Goal: Transaction & Acquisition: Book appointment/travel/reservation

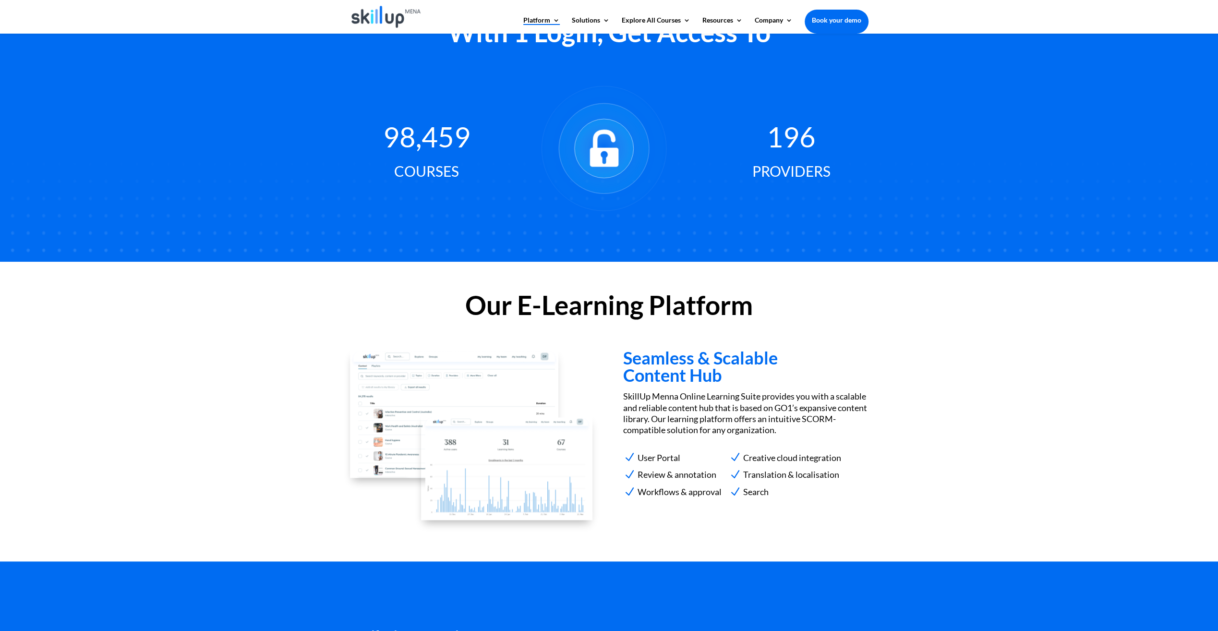
scroll to position [672, 0]
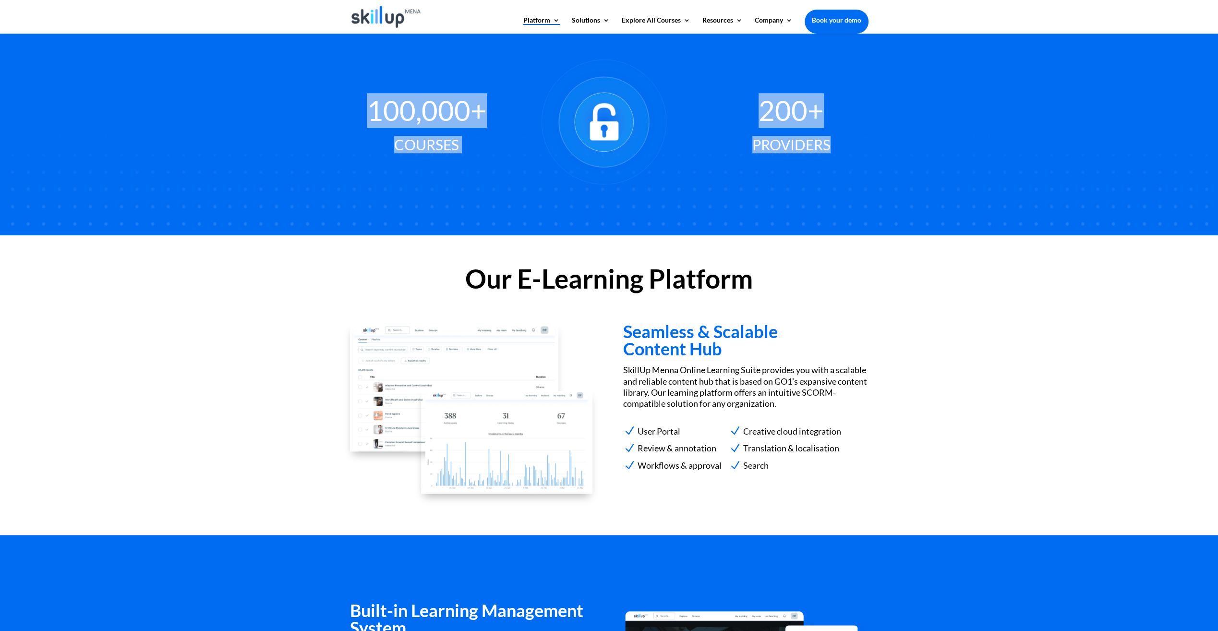
drag, startPoint x: 370, startPoint y: 103, endPoint x: 842, endPoint y: 144, distance: 474.1
click at [842, 144] on div "100,000+ Courses 200+ Providers" at bounding box center [609, 123] width 518 height 172
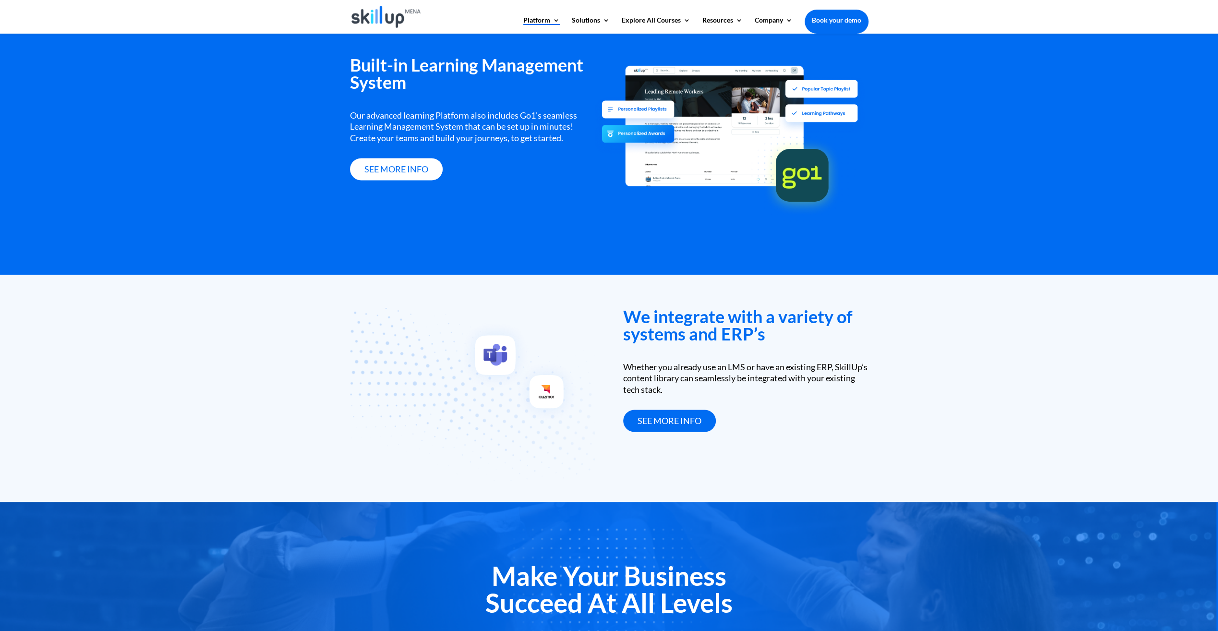
scroll to position [1187, 0]
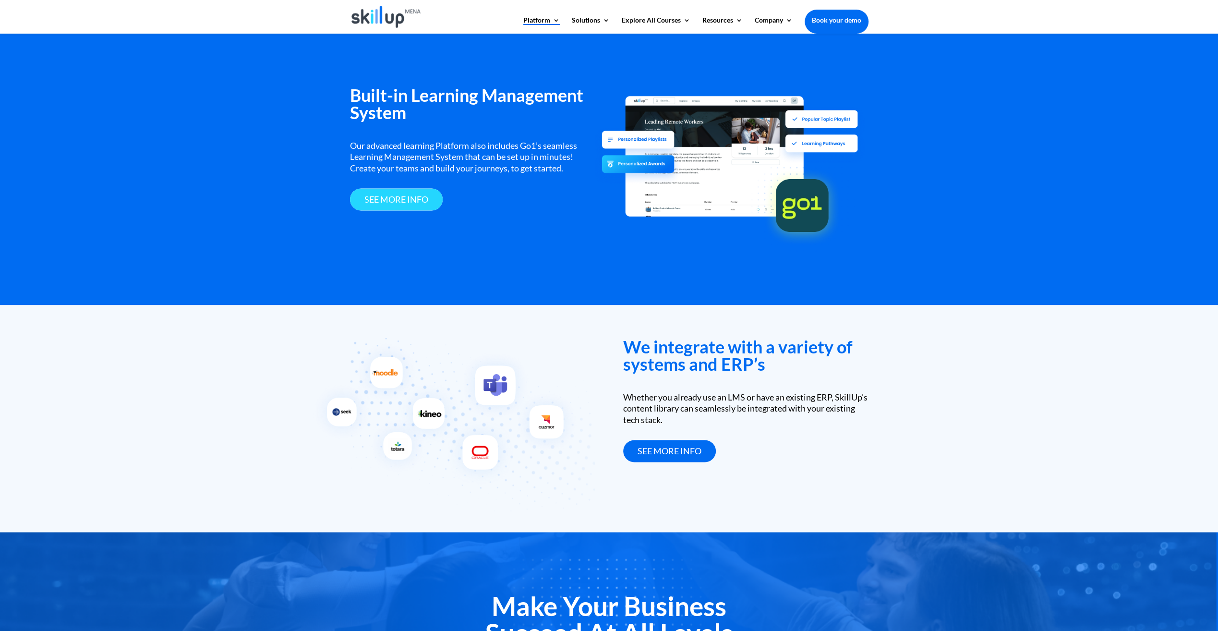
click at [402, 195] on link "see more info" at bounding box center [396, 199] width 93 height 23
click at [405, 196] on link "see more info" at bounding box center [396, 199] width 93 height 23
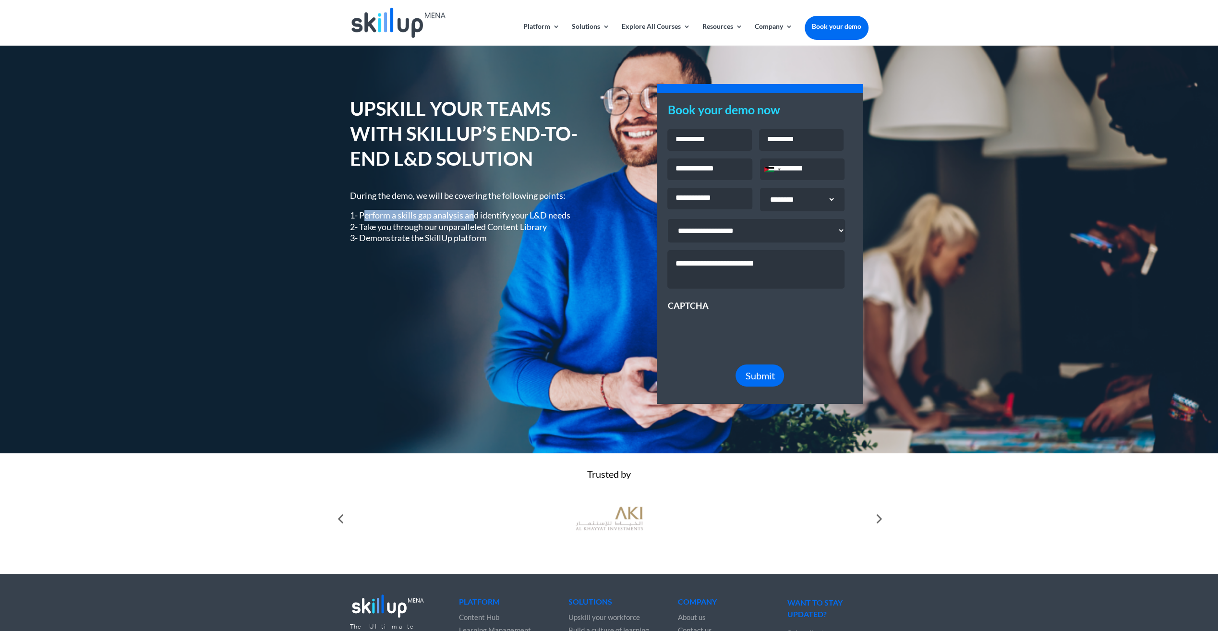
drag, startPoint x: 362, startPoint y: 215, endPoint x: 472, endPoint y: 215, distance: 109.9
click at [472, 215] on p "1- Perform a skills gap analysis and identify your L&D needs 2- Take you throug…" at bounding box center [472, 227] width 245 height 34
drag, startPoint x: 472, startPoint y: 215, endPoint x: 473, endPoint y: 222, distance: 7.2
click at [473, 222] on p "1- Perform a skills gap analysis and identify your L&D needs 2- Take you throug…" at bounding box center [472, 227] width 245 height 34
drag, startPoint x: 360, startPoint y: 213, endPoint x: 500, endPoint y: 238, distance: 141.3
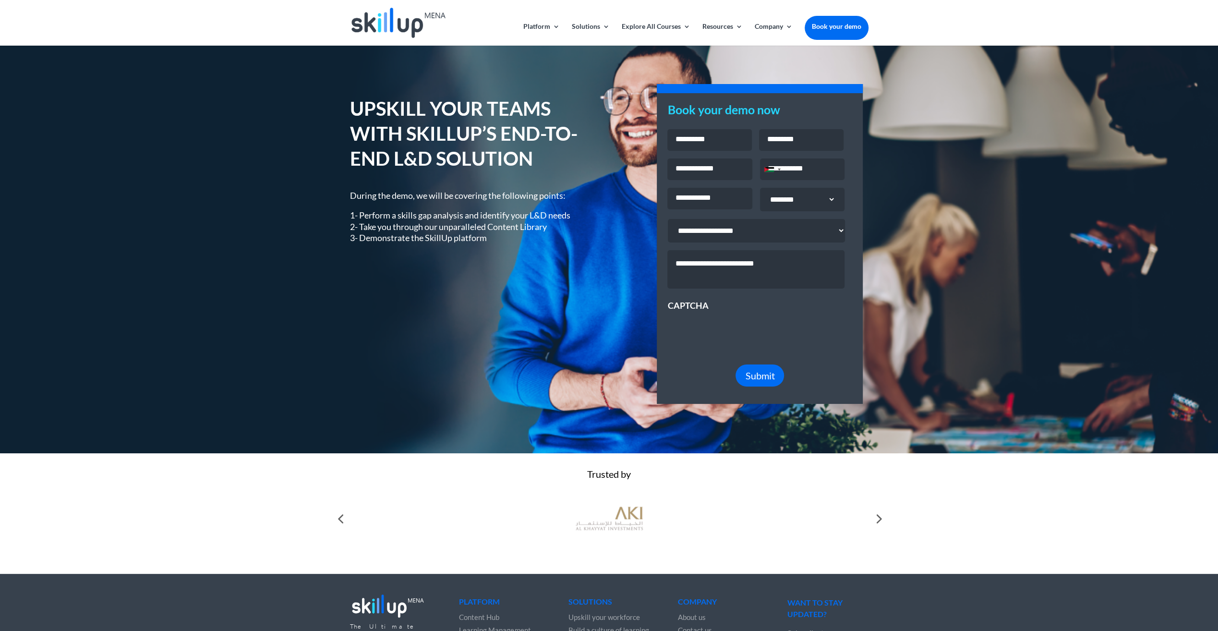
click at [500, 238] on p "1- Perform a skills gap analysis and identify your L&D needs 2- Take you throug…" at bounding box center [472, 227] width 245 height 34
copy p "Perform a skills gap analysis and identify your L&D needs 2- Take you through o…"
click at [347, 103] on div "UPSKILL YOUR TEAMS WITH SKILLUP’S END-TO-END L&D SOLUTION During the demo, we w…" at bounding box center [609, 248] width 1218 height 407
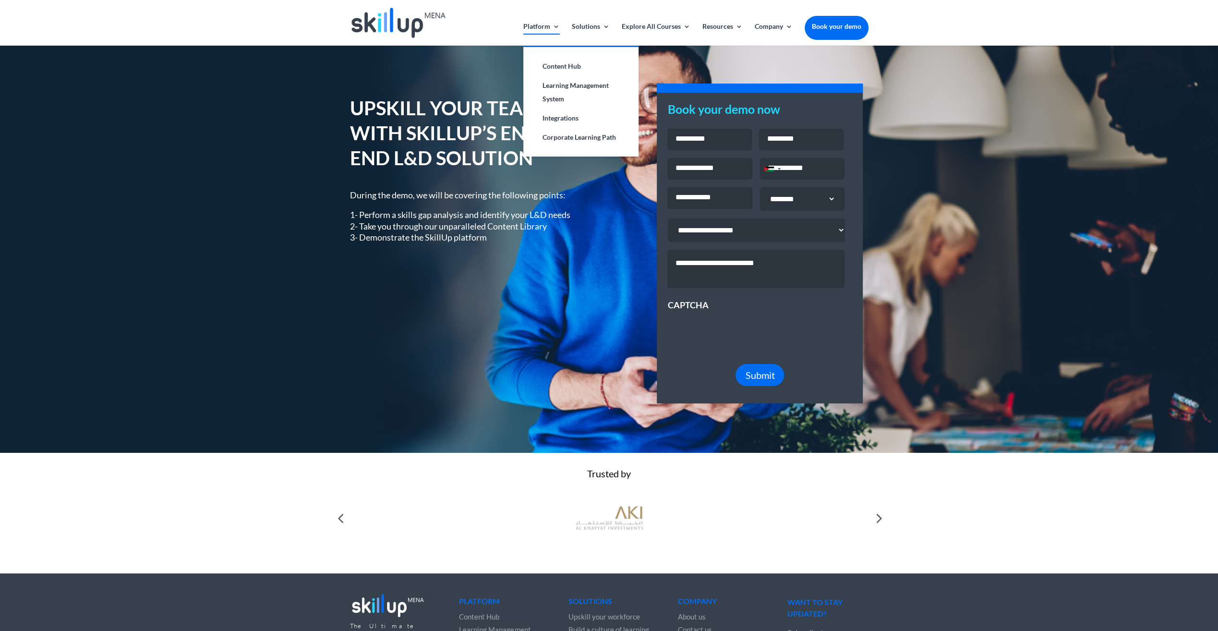
click at [537, 28] on link "Platform" at bounding box center [541, 34] width 36 height 23
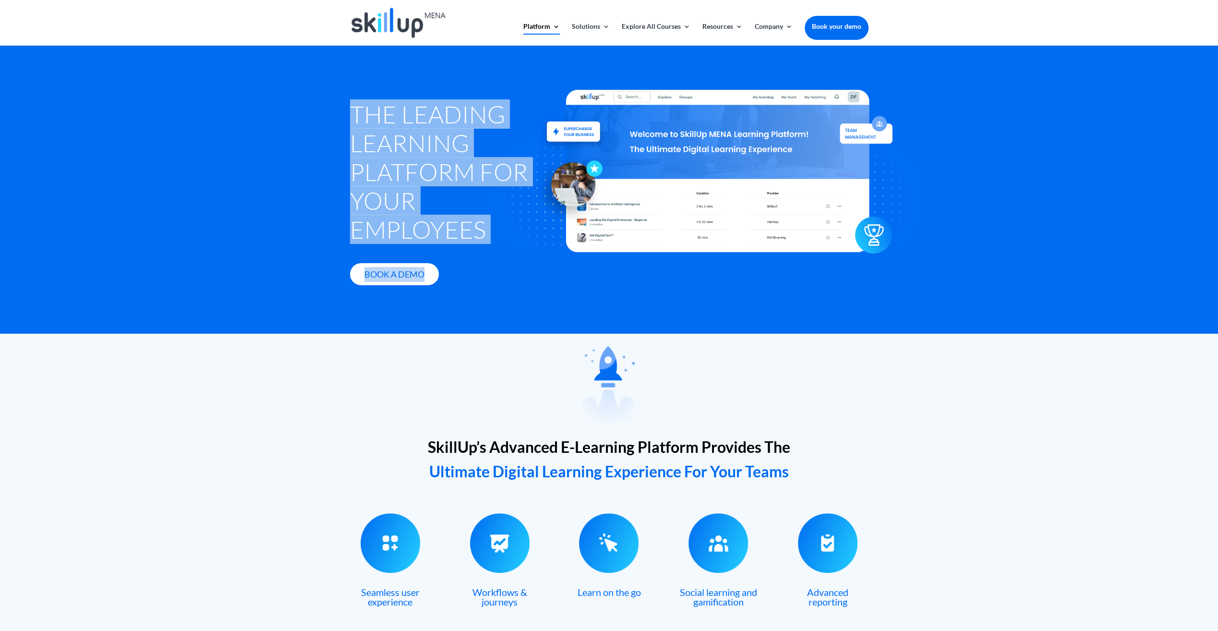
drag, startPoint x: 352, startPoint y: 111, endPoint x: 483, endPoint y: 200, distance: 157.6
click at [483, 200] on div "The Leading Learning Platform for Your Employees Book A Demo" at bounding box center [609, 192] width 518 height 241
copy div "The Leading Learning Platform for Your Employees Book A Demo"
